Goal: Task Accomplishment & Management: Use online tool/utility

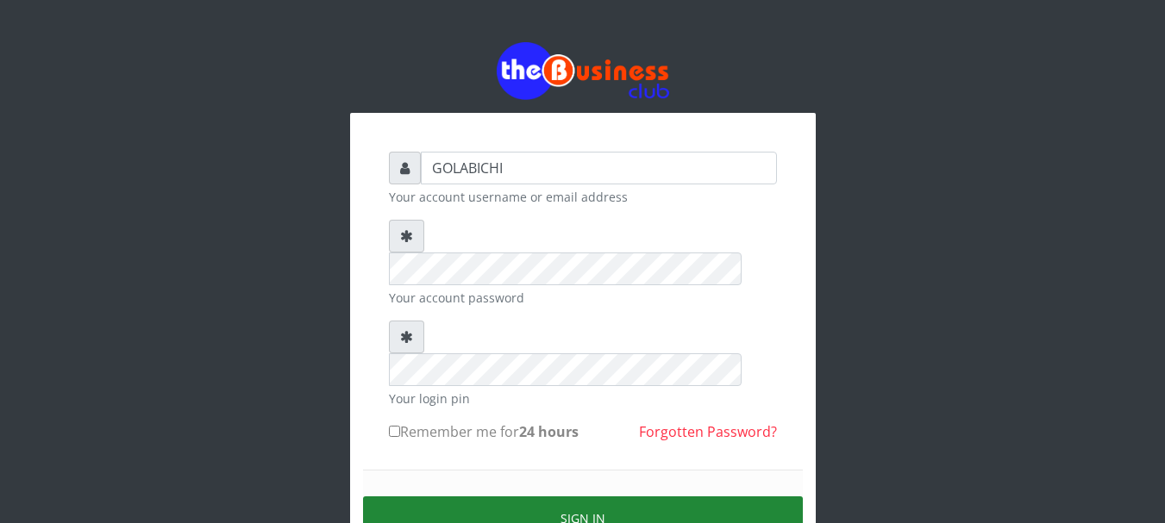
click at [554, 497] on button "Sign in" at bounding box center [583, 519] width 440 height 44
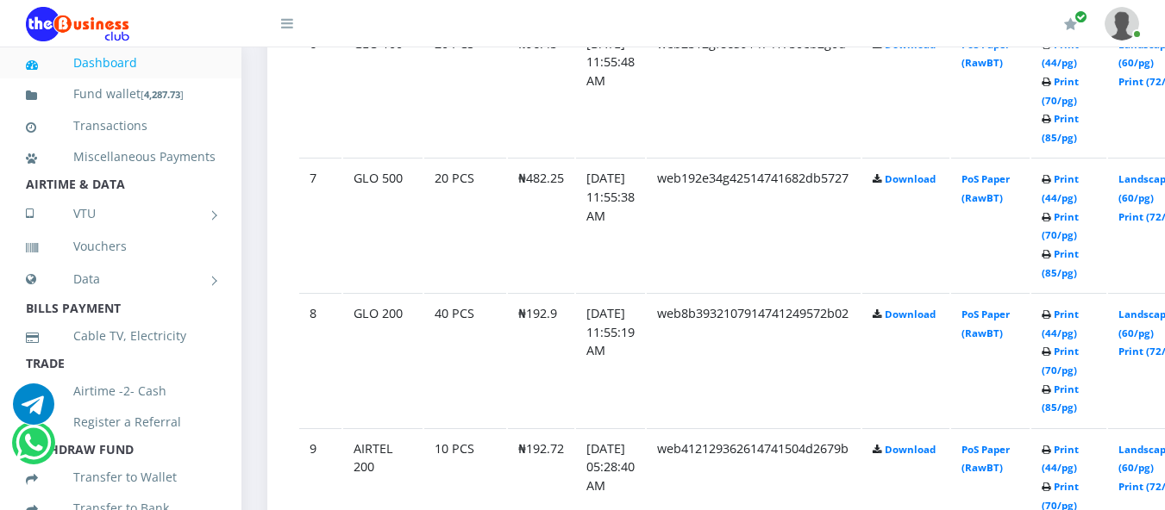
scroll to position [1736, 0]
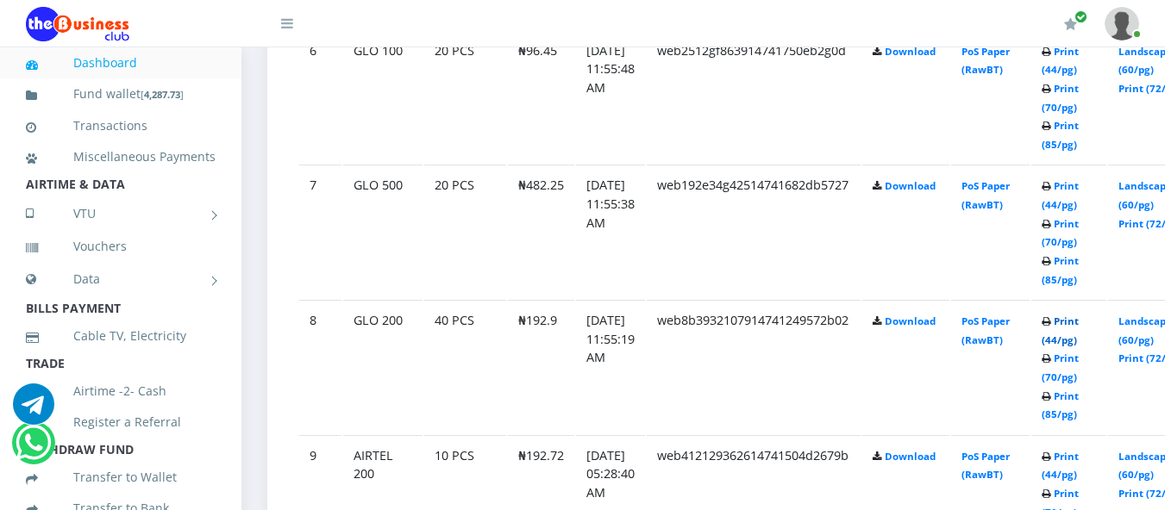
click at [1079, 322] on link "Print (44/pg)" at bounding box center [1060, 331] width 37 height 32
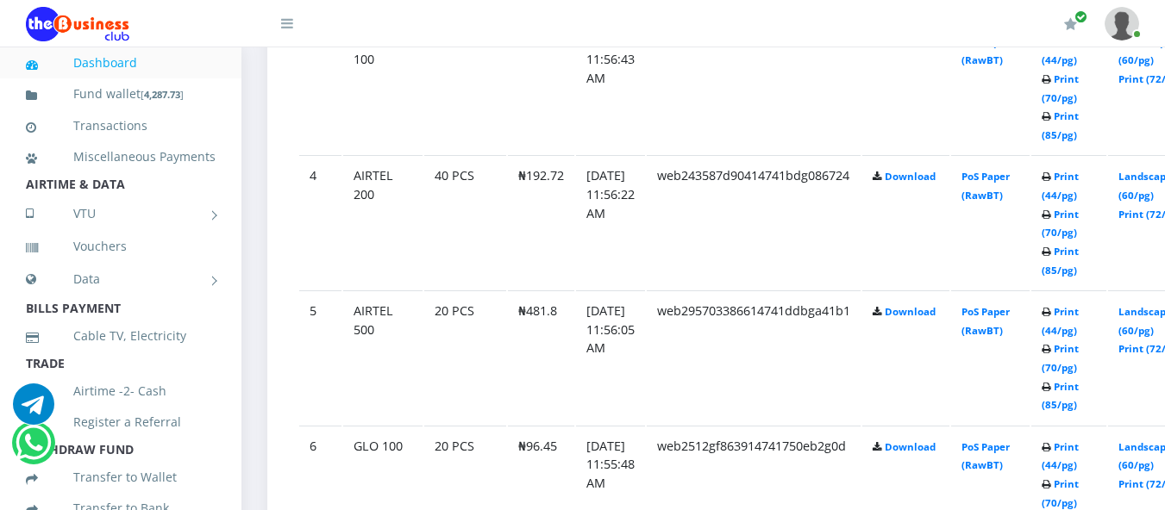
scroll to position [1787, 0]
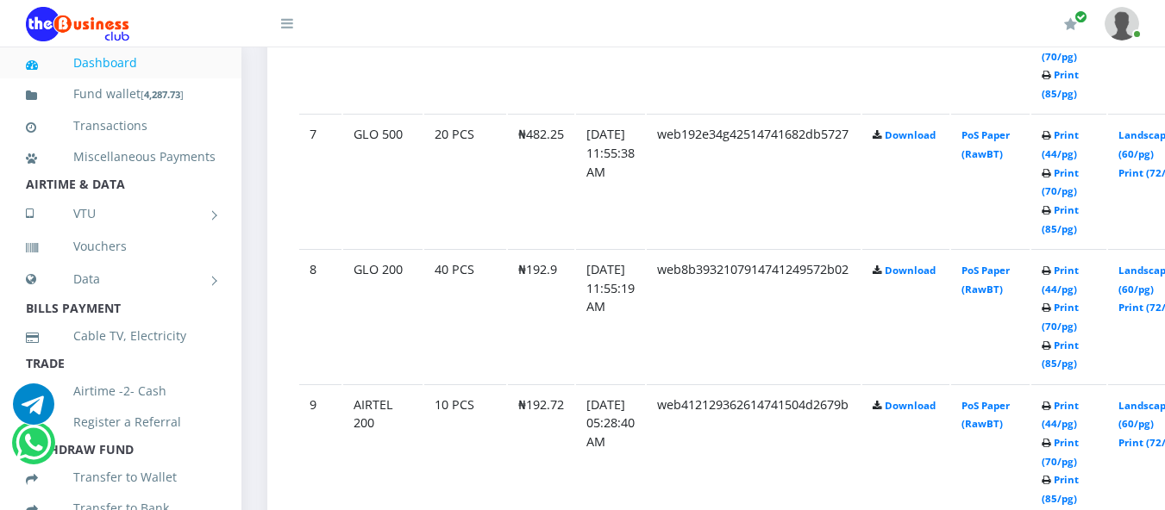
click at [1091, 149] on td "Print (44/pg) Print (70/pg) Print (85/pg)" at bounding box center [1068, 181] width 75 height 134
click at [1079, 159] on link "Print (44/pg)" at bounding box center [1060, 144] width 37 height 32
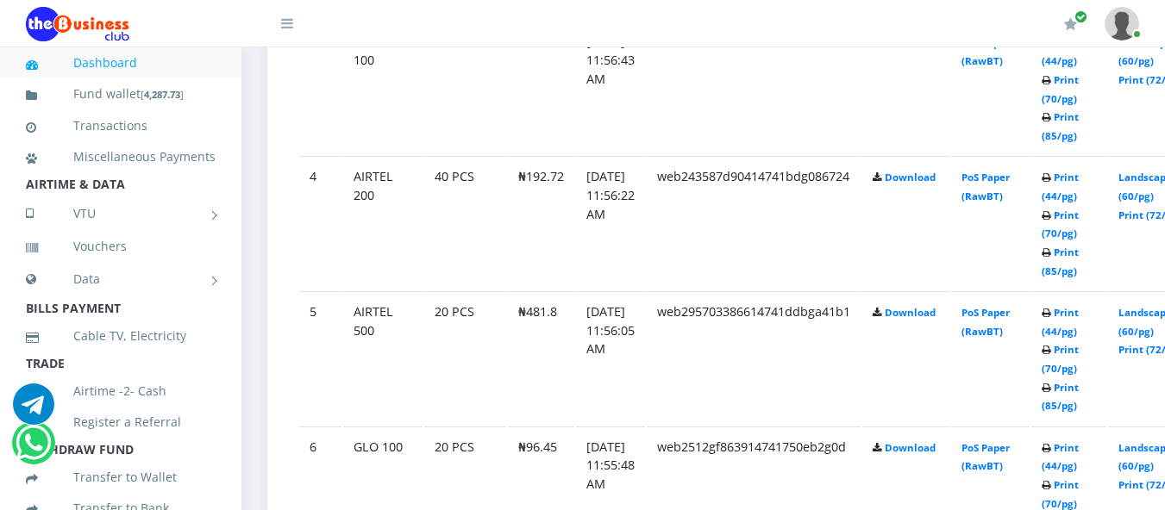
scroll to position [1338, 0]
click at [1079, 456] on link "Print (44/pg)" at bounding box center [1060, 458] width 37 height 32
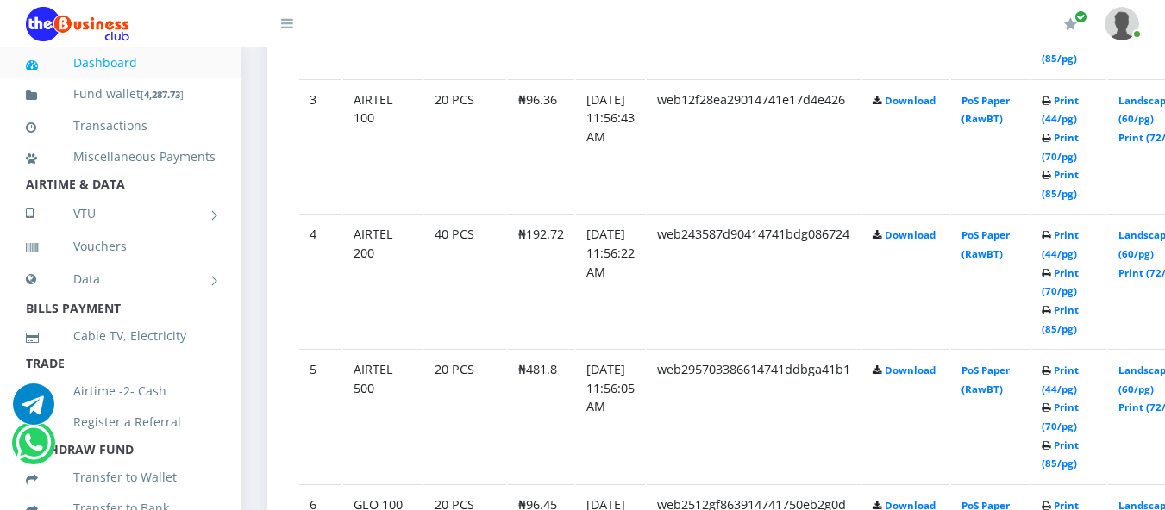
scroll to position [1338, 0]
